Goal: Submit feedback/report problem

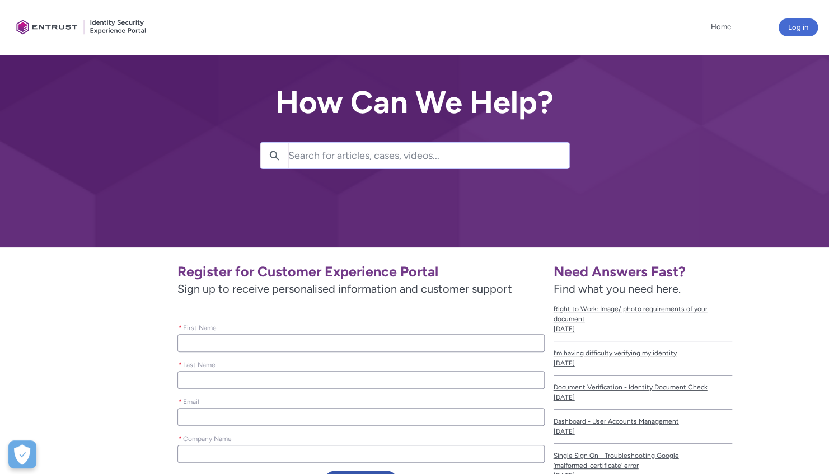
type lightning-primitive-input-simple "c"
type input "c"
type lightning-primitive-input-simple "ca"
type input "ca"
type lightning-primitive-input-simple "car"
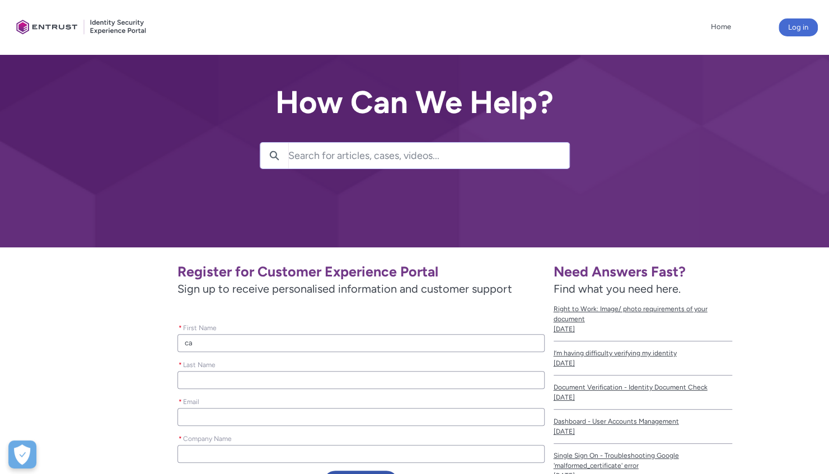
type input "car"
type lightning-primitive-input-simple "[PERSON_NAME]"
type input "[PERSON_NAME]"
type lightning-primitive-input-simple "carly"
type input "carly"
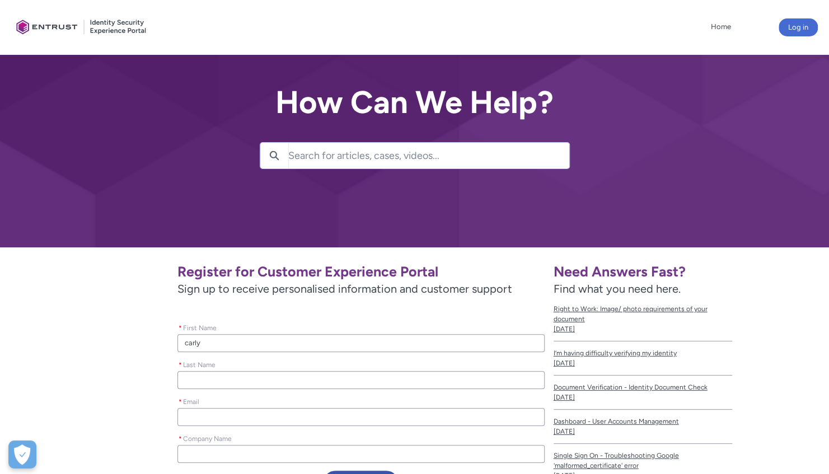
type lightning-primitive-input-simple "[PERSON_NAME]"
type input "[PERSON_NAME]"
type lightning-primitive-input-simple "car"
type input "car"
type lightning-primitive-input-simple "ca"
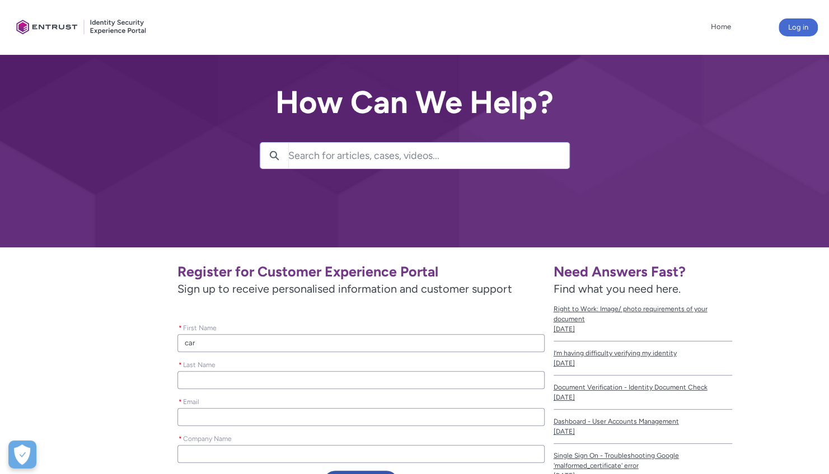
type input "ca"
type lightning-primitive-input-simple "c"
type input "c"
type lightning-primitive-input-simple "C"
type input "C"
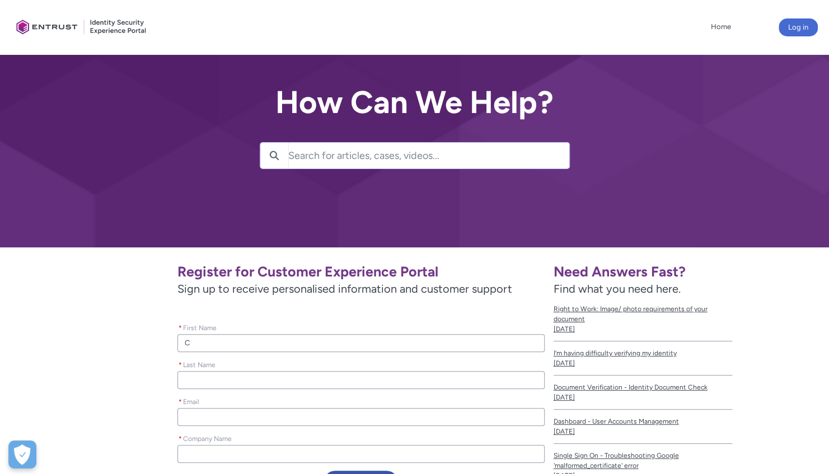
type lightning-primitive-input-simple "Ca"
type input "Ca"
type lightning-primitive-input-simple "Car"
type input "Car"
type lightning-primitive-input-simple "[PERSON_NAME]"
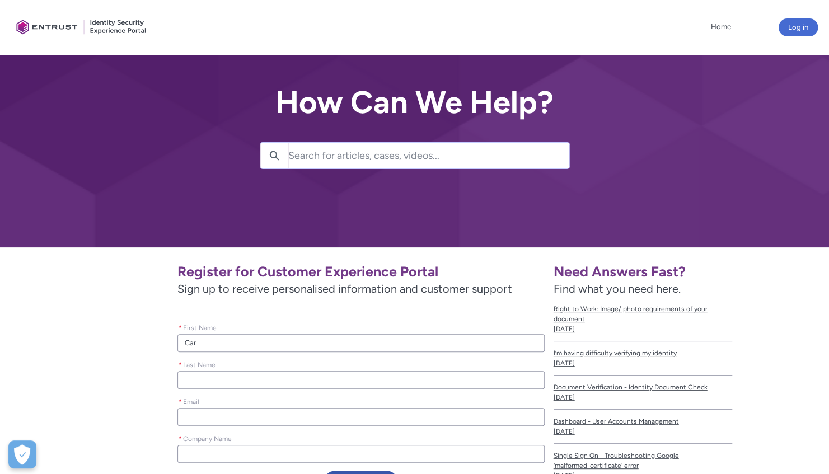
type input "[PERSON_NAME]"
type lightning-primitive-input-simple "Carly"
type input "Carly"
type lightning-primitive-input-simple "B"
type input "B"
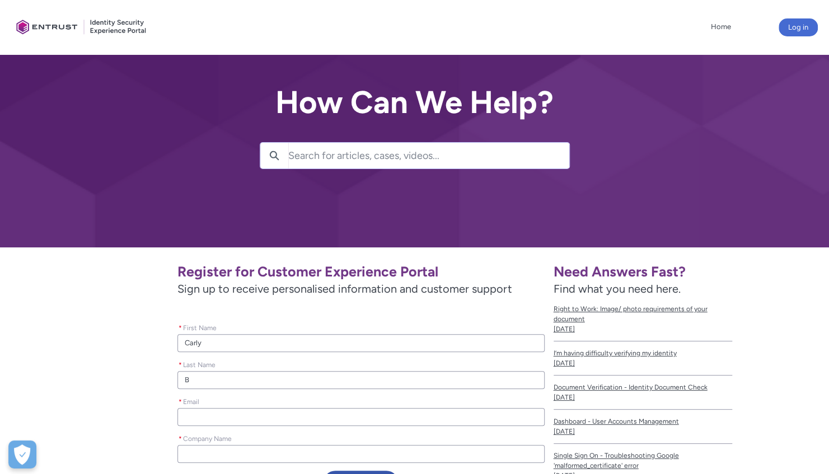
type lightning-primitive-input-simple "Bl"
type input "Bl"
type lightning-primitive-input-simple "Bla"
type input "Bla"
type lightning-primitive-input-simple "Blak"
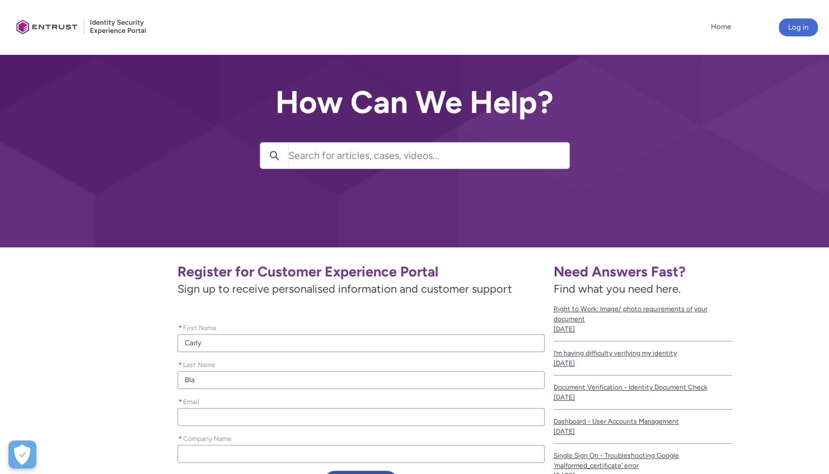
type input "Blak"
type lightning-primitive-input-simple "[PERSON_NAME]"
type input "[PERSON_NAME]"
click at [227, 417] on input "* Email" at bounding box center [360, 417] width 366 height 18
type lightning-primitive-input-simple "c"
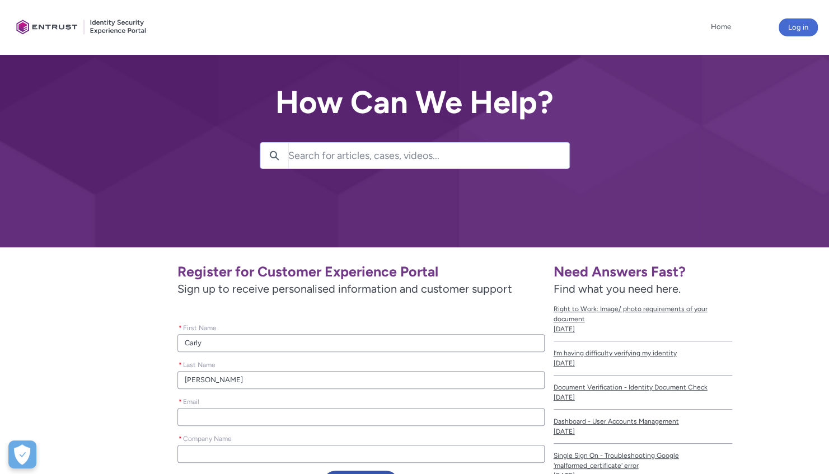
type input "c"
type lightning-primitive-input-simple "ca"
type input "ca"
type lightning-primitive-input-simple "car"
type input "car"
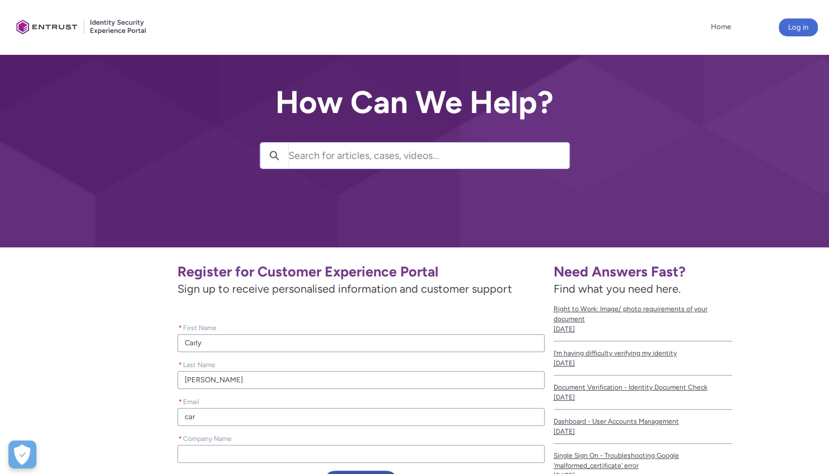
type lightning-primitive-input-simple "[PERSON_NAME]"
type input "[PERSON_NAME]"
type lightning-primitive-input-simple "carlt"
type input "carlt"
type lightning-primitive-input-simple "[PERSON_NAME]"
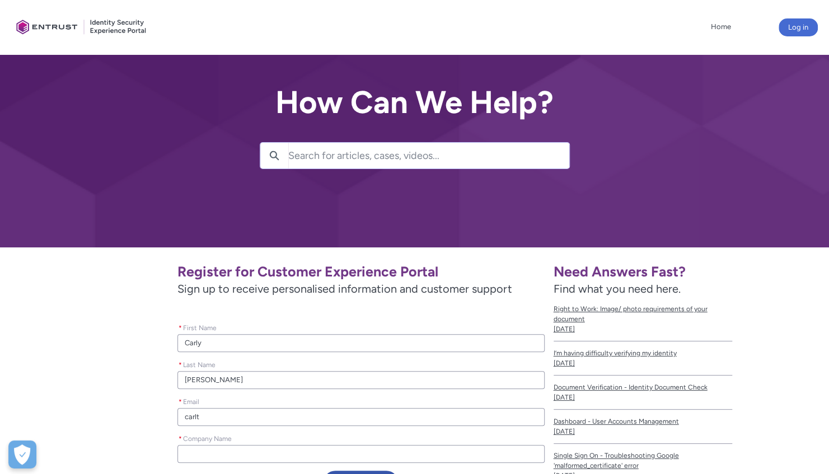
type input "[PERSON_NAME]"
type lightning-primitive-input-simple "carly"
type input "carly"
type lightning-primitive-input-simple "carly."
type input "carly."
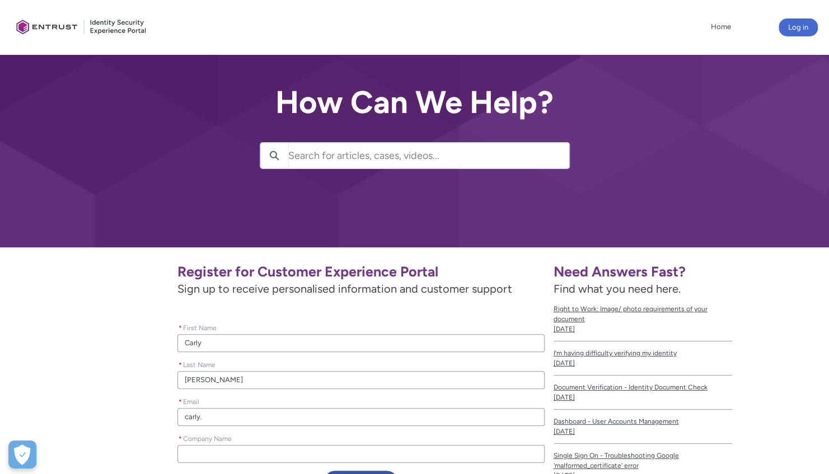
type lightning-primitive-input-simple "carly.b"
type input "carly.b"
type lightning-primitive-input-simple "carly.bl"
type input "carly.bl"
type lightning-primitive-input-simple "carly.bla"
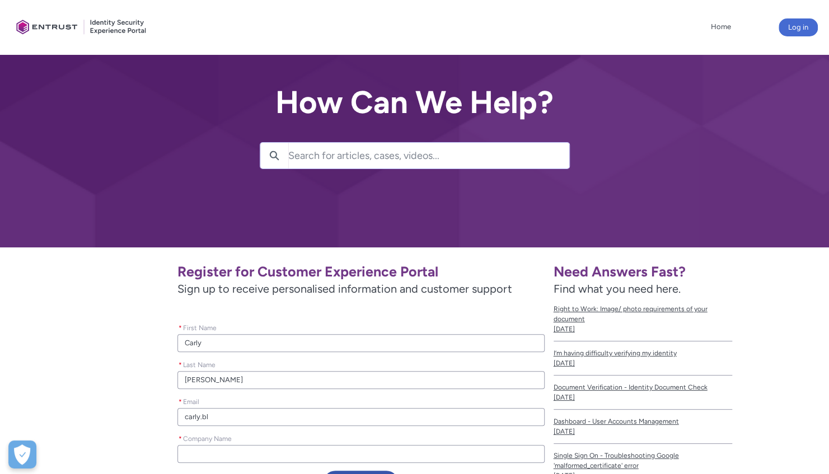
type input "carly.bla"
type lightning-primitive-input-simple "carly.blak"
type input "carly.blak"
type lightning-primitive-input-simple "carly.[PERSON_NAME]"
type input "carly.[PERSON_NAME]"
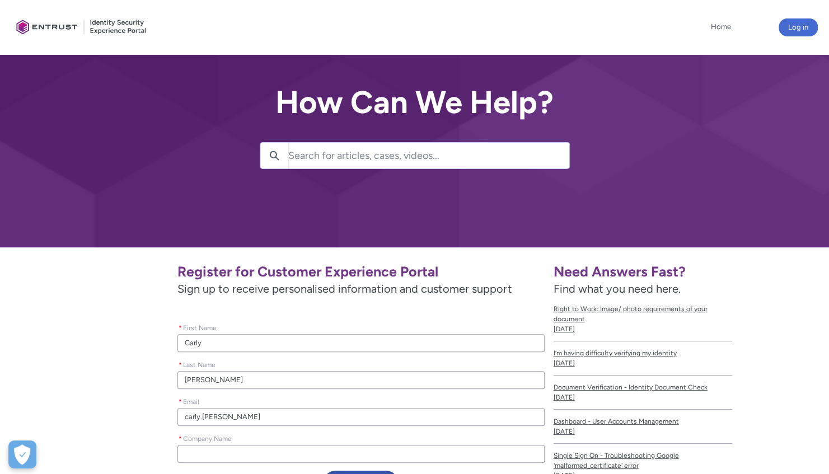
type lightning-primitive-input-simple "carly.[PERSON_NAME]@"
type input "carly.[PERSON_NAME]@"
type lightning-primitive-input-simple "[PERSON_NAME].[PERSON_NAME]@s"
type input "[PERSON_NAME].[PERSON_NAME]@s"
type lightning-primitive-input-simple "[PERSON_NAME].[PERSON_NAME]@su"
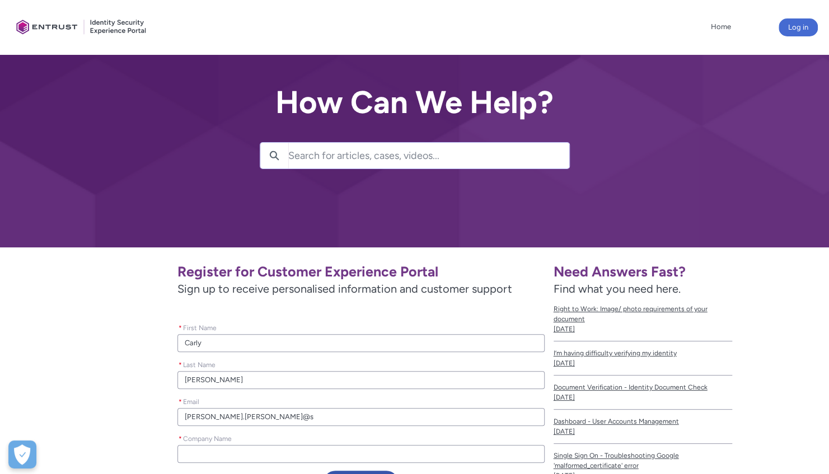
type input "[PERSON_NAME].[PERSON_NAME]@su"
type lightning-primitive-input-simple "[PERSON_NAME].[PERSON_NAME]@sup"
type input "[PERSON_NAME].[PERSON_NAME]@sup"
type lightning-primitive-input-simple "[PERSON_NAME].[PERSON_NAME]@supp"
type input "[PERSON_NAME].[PERSON_NAME]@supp"
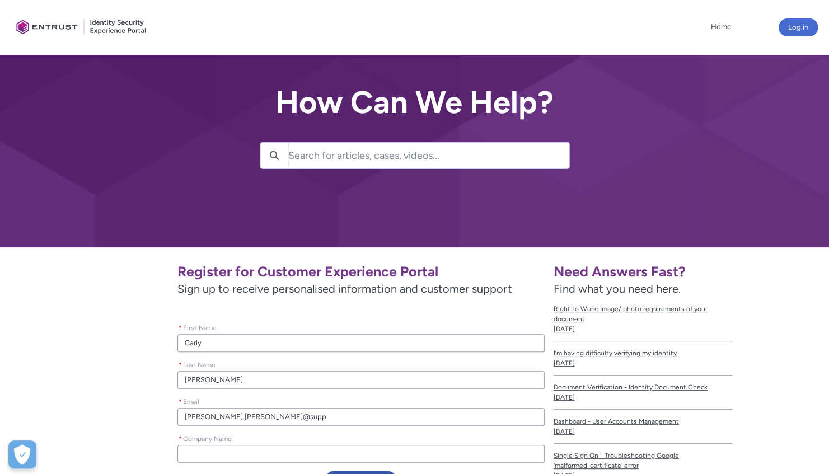
type lightning-primitive-input-simple "[PERSON_NAME].[PERSON_NAME]@suppo"
type input "[PERSON_NAME].[PERSON_NAME]@suppo"
type lightning-primitive-input-simple "[PERSON_NAME].[PERSON_NAME]@suppor"
type input "[PERSON_NAME].[PERSON_NAME]@suppor"
type lightning-primitive-input-simple "[PERSON_NAME].[PERSON_NAME]@support"
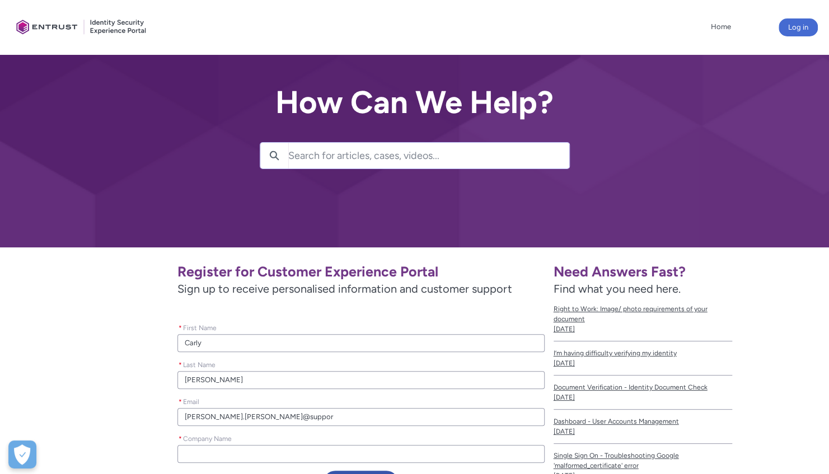
type input "[PERSON_NAME].[PERSON_NAME]@support"
type lightning-primitive-input-simple "[PERSON_NAME].[PERSON_NAME]@supportl"
type input "[PERSON_NAME].[PERSON_NAME]@supportl"
type lightning-primitive-input-simple "[PERSON_NAME].[PERSON_NAME]@supportle"
type input "[PERSON_NAME].[PERSON_NAME]@supportle"
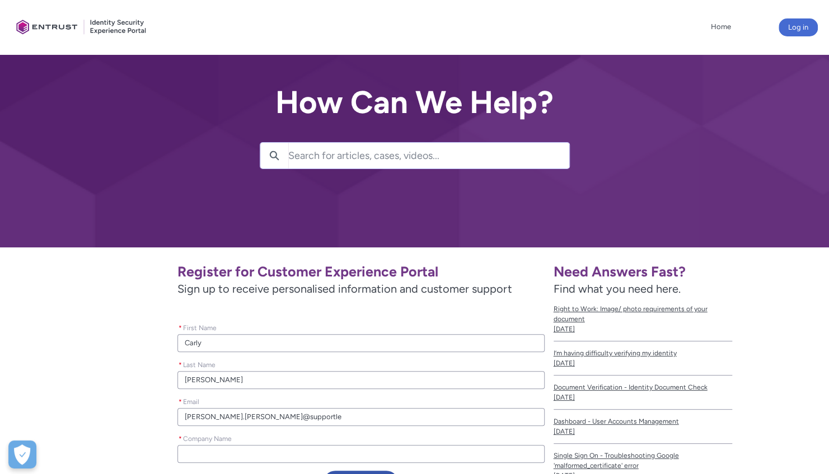
type lightning-primitive-input-simple "[PERSON_NAME].[PERSON_NAME]@supportleg"
type input "[PERSON_NAME].[PERSON_NAME]@supportleg"
type lightning-primitive-input-simple "[PERSON_NAME].[PERSON_NAME]@supportlega"
type input "[PERSON_NAME].[PERSON_NAME]@supportlega"
type lightning-primitive-input-simple "[PERSON_NAME].[PERSON_NAME]@supportlegal"
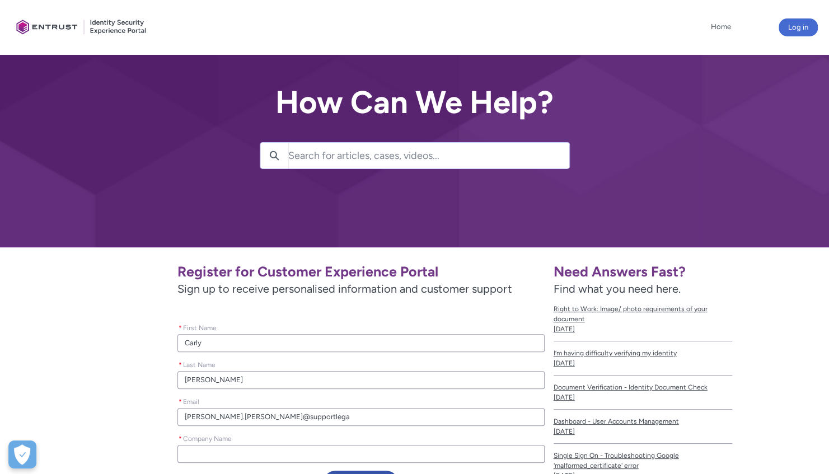
type input "[PERSON_NAME].[PERSON_NAME]@supportlegal"
type lightning-primitive-input-simple "[PERSON_NAME].[PERSON_NAME]@supportlegal."
type input "[PERSON_NAME].[PERSON_NAME]@supportlegal."
type lightning-primitive-input-simple "[PERSON_NAME].[PERSON_NAME]@supportlegal.c"
type input "[PERSON_NAME].[PERSON_NAME]@supportlegal.c"
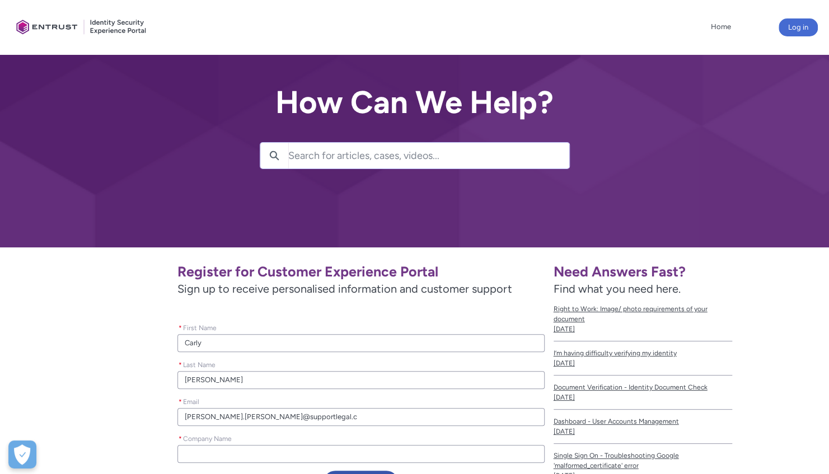
type lightning-primitive-input-simple "[PERSON_NAME][EMAIL_ADDRESS][PERSON_NAME][DOMAIN_NAME]"
type input "[PERSON_NAME][EMAIL_ADDRESS][PERSON_NAME][DOMAIN_NAME]"
type lightning-primitive-input-simple "[PERSON_NAME][EMAIL_ADDRESS][PERSON_NAME][DOMAIN_NAME]"
type input "[PERSON_NAME][EMAIL_ADDRESS][PERSON_NAME][DOMAIN_NAME]"
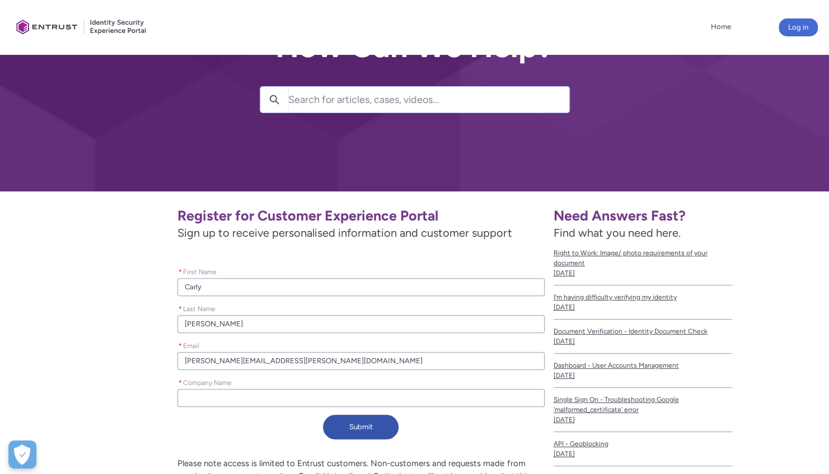
click at [223, 397] on input "* Company Name" at bounding box center [360, 398] width 366 height 18
type lightning-primitive-input-simple "S"
type input "S"
type lightning-primitive-input-simple "Su"
type input "Su"
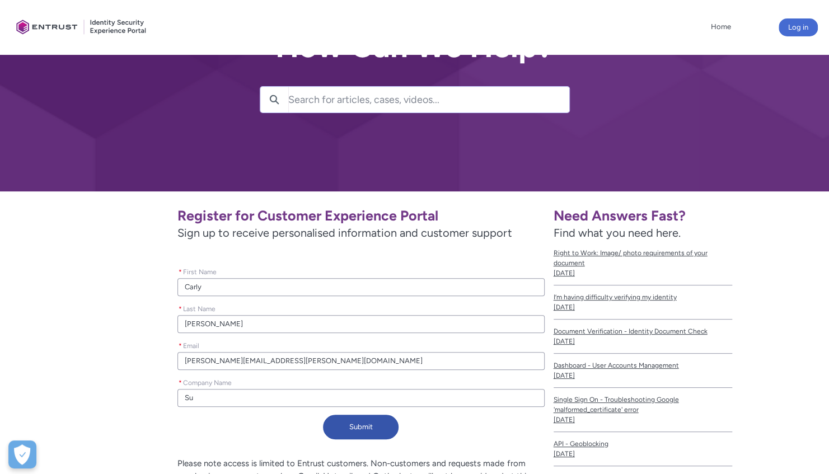
type lightning-primitive-input-simple "Sup"
type input "Sup"
type lightning-primitive-input-simple "Supp"
type input "Supp"
type lightning-primitive-input-simple "Suppo"
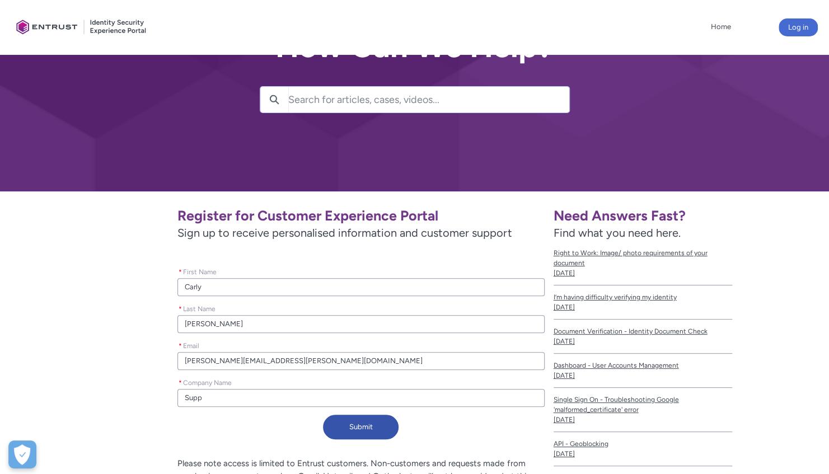
type input "Suppo"
type lightning-primitive-input-simple "Suppor"
type input "Suppor"
type lightning-primitive-input-simple "Support"
type input "Support"
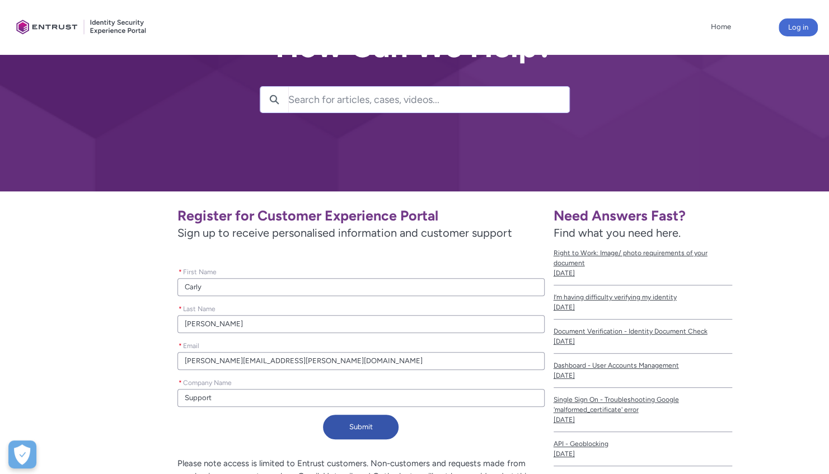
type lightning-primitive-input-simple "Support"
type input "Support"
type lightning-primitive-input-simple "Support l"
type input "Support l"
type lightning-primitive-input-simple "Support le"
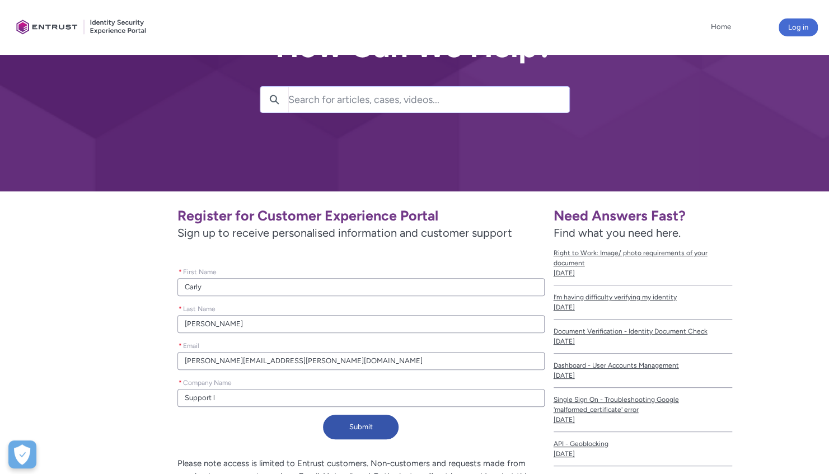
type input "Support le"
type lightning-primitive-input-simple "Support leg"
type input "Support leg"
type lightning-primitive-input-simple "Support lega"
type input "Support lega"
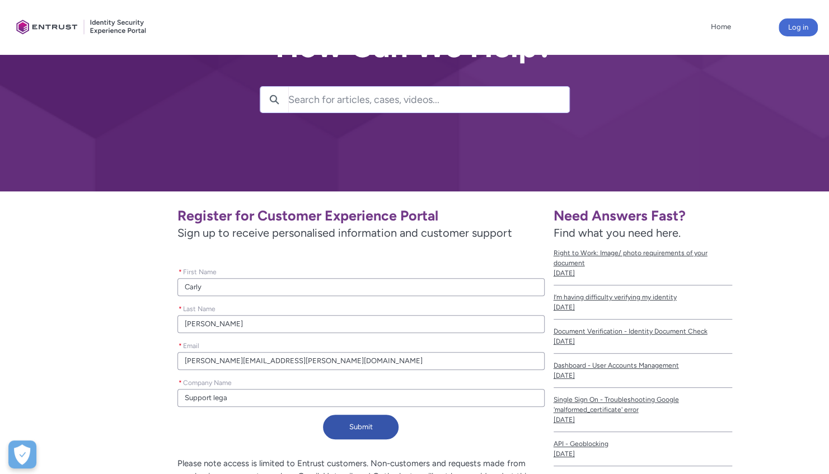
type lightning-primitive-input-simple "Support legal"
type input "Support legal"
type lightning-primitive-input-simple "Support legal"
type input "Support legal"
type lightning-primitive-input-simple "Support legal"
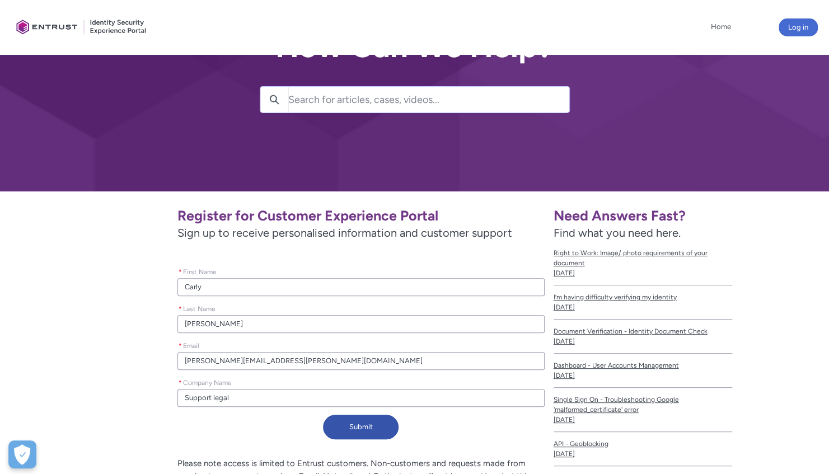
type input "Support legal"
type lightning-primitive-input-simple "Support lega"
type input "Support lega"
type lightning-primitive-input-simple "Support leg"
type input "Support leg"
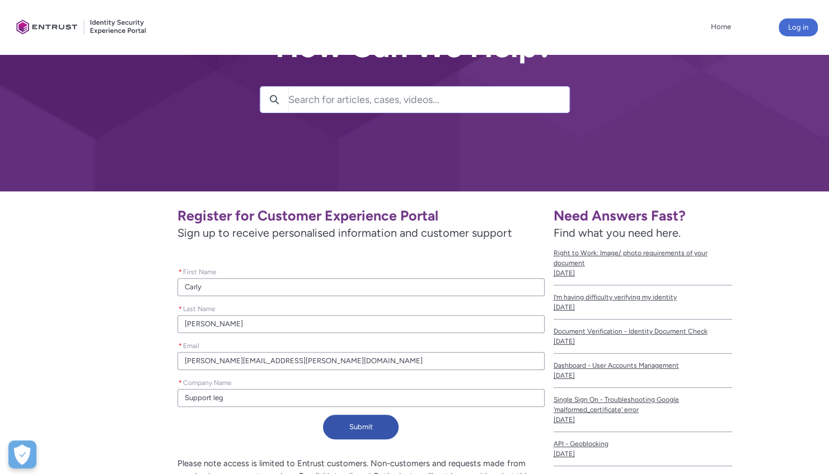
type lightning-primitive-input-simple "Support le"
type input "Support le"
type lightning-primitive-input-simple "Support l"
type input "Support l"
type lightning-primitive-input-simple "Support"
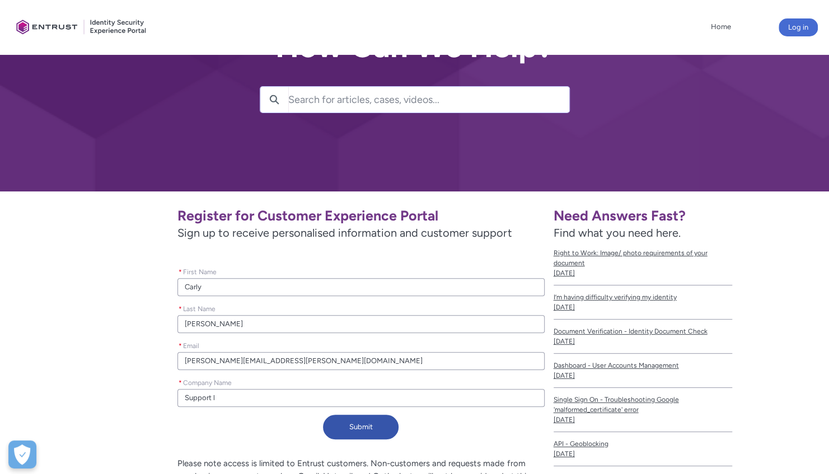
type input "Support"
type lightning-primitive-input-simple "Support l"
type input "Support l"
type lightning-primitive-input-simple "Support lE"
type input "Support lE"
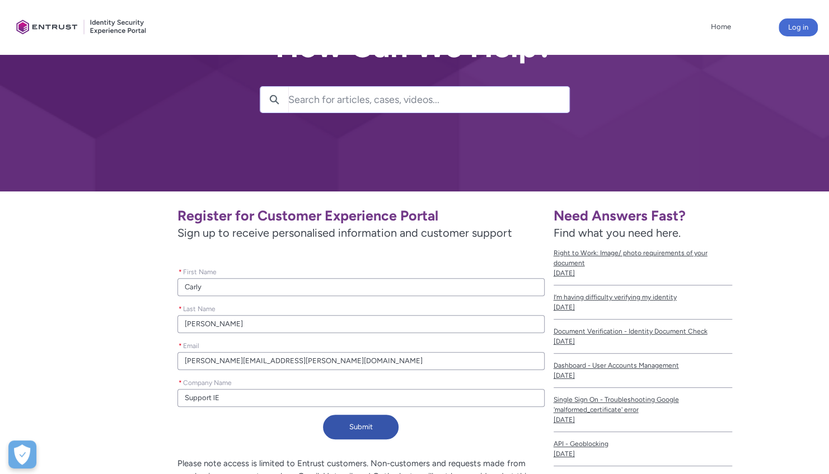
type lightning-primitive-input-simple "Support lEG"
type input "Support lEG"
type lightning-primitive-input-simple "Support lEGA"
type input "Support lEGA"
type lightning-primitive-input-simple "Support lEGAL"
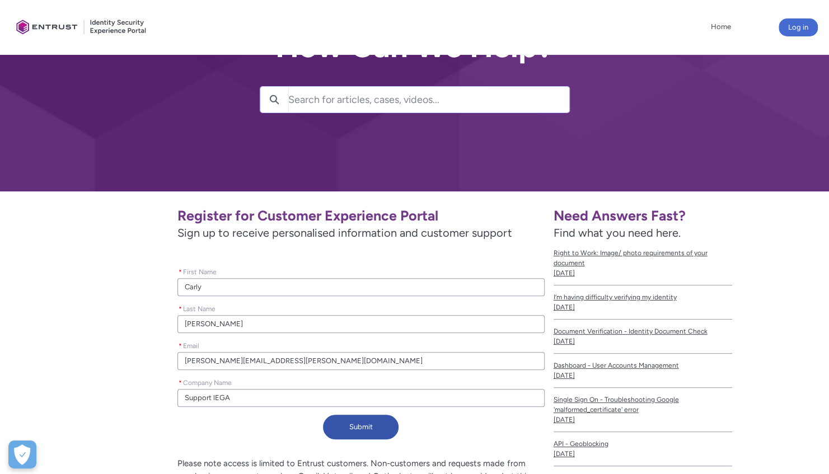
type input "Support lEGAL"
type lightning-primitive-input-simple "Support lEGAL"
type input "Support lEGAL"
type lightning-primitive-input-simple "Support lEGAL"
type input "Support lEGAL"
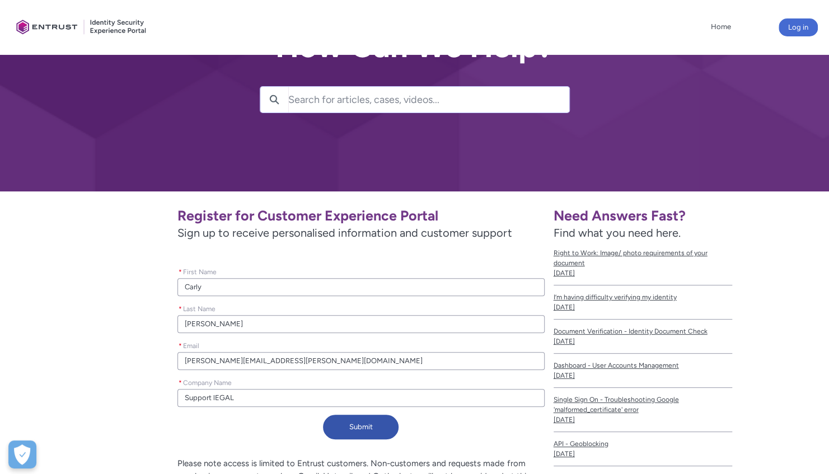
type lightning-primitive-input-simple "Support lEGA"
type input "Support lEGA"
type lightning-primitive-input-simple "Support lEG"
type input "Support lEG"
type lightning-primitive-input-simple "Support lE"
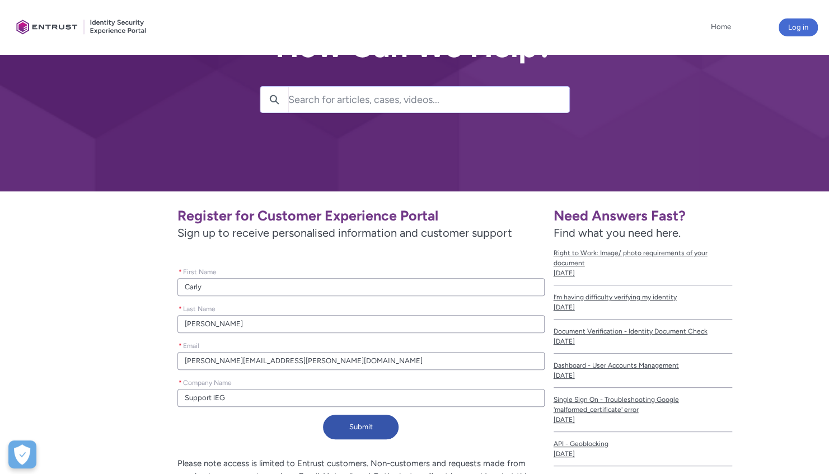
type input "Support lE"
type lightning-primitive-input-simple "Support l"
type input "Support l"
type lightning-primitive-input-simple "Support"
type input "Support"
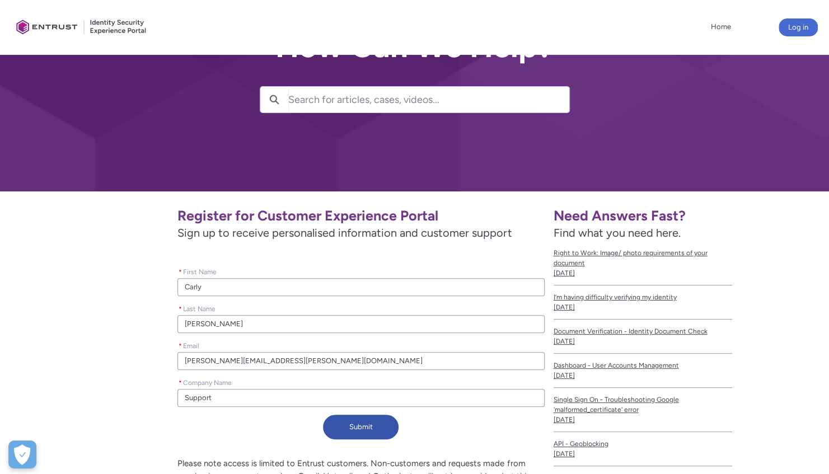
type lightning-primitive-input-simple "Support L"
type input "Support L"
type lightning-primitive-input-simple "Support Le"
type input "Support Le"
type lightning-primitive-input-simple "Support Leg"
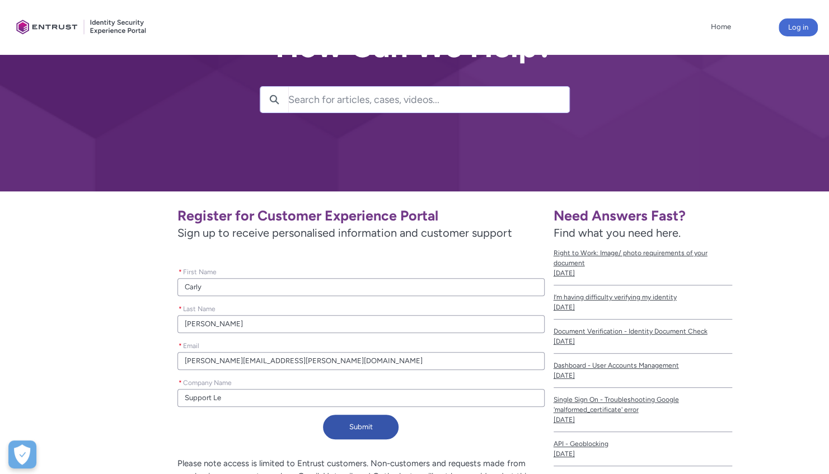
type input "Support Leg"
type lightning-primitive-input-simple "Support Lega"
type input "Support Lega"
type lightning-primitive-input-simple "Support Legal"
type input "Support Legal"
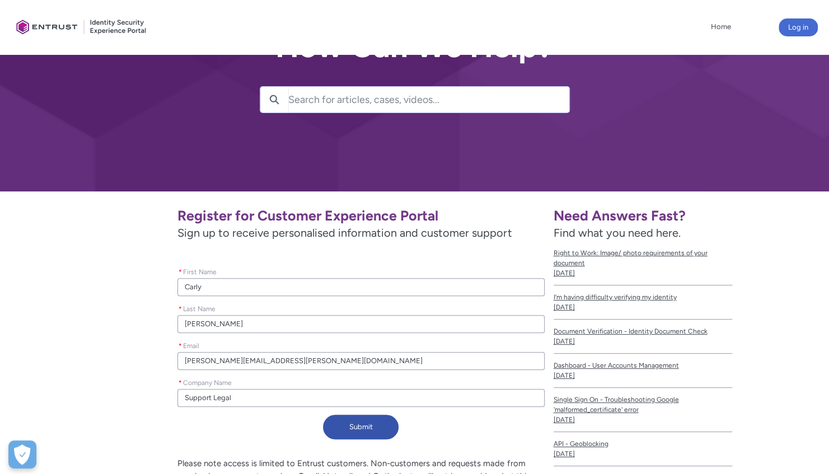
type lightning-primitive-input-simple "Support Legal"
type input "Support Legal"
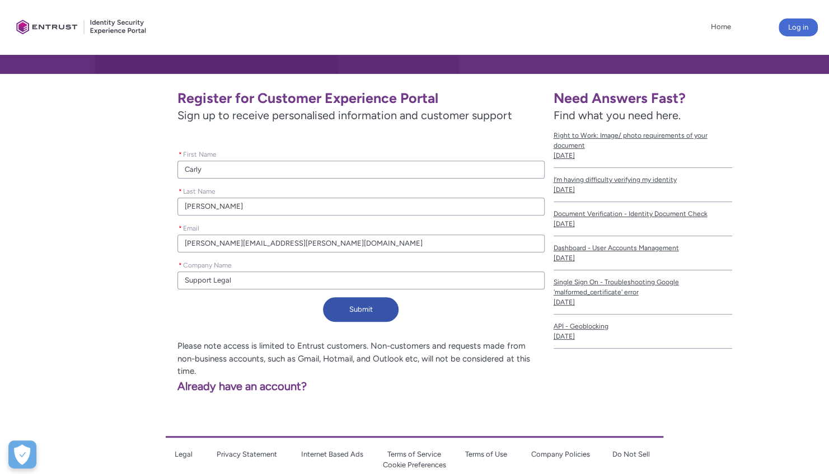
scroll to position [200, 0]
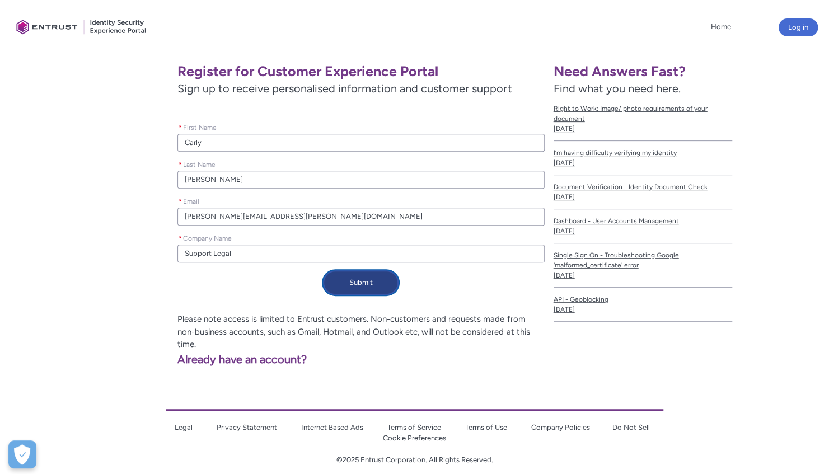
click at [356, 281] on button "Submit" at bounding box center [361, 282] width 76 height 25
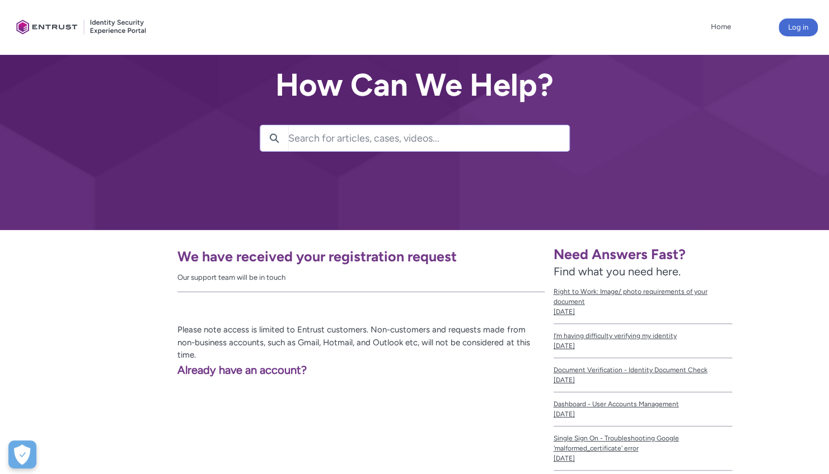
scroll to position [0, 0]
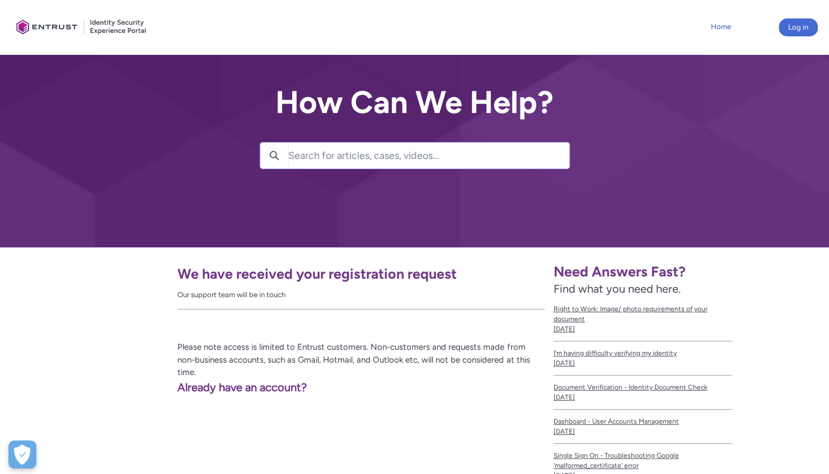
click at [723, 30] on link "Home" at bounding box center [721, 26] width 26 height 17
